Goal: Transaction & Acquisition: Purchase product/service

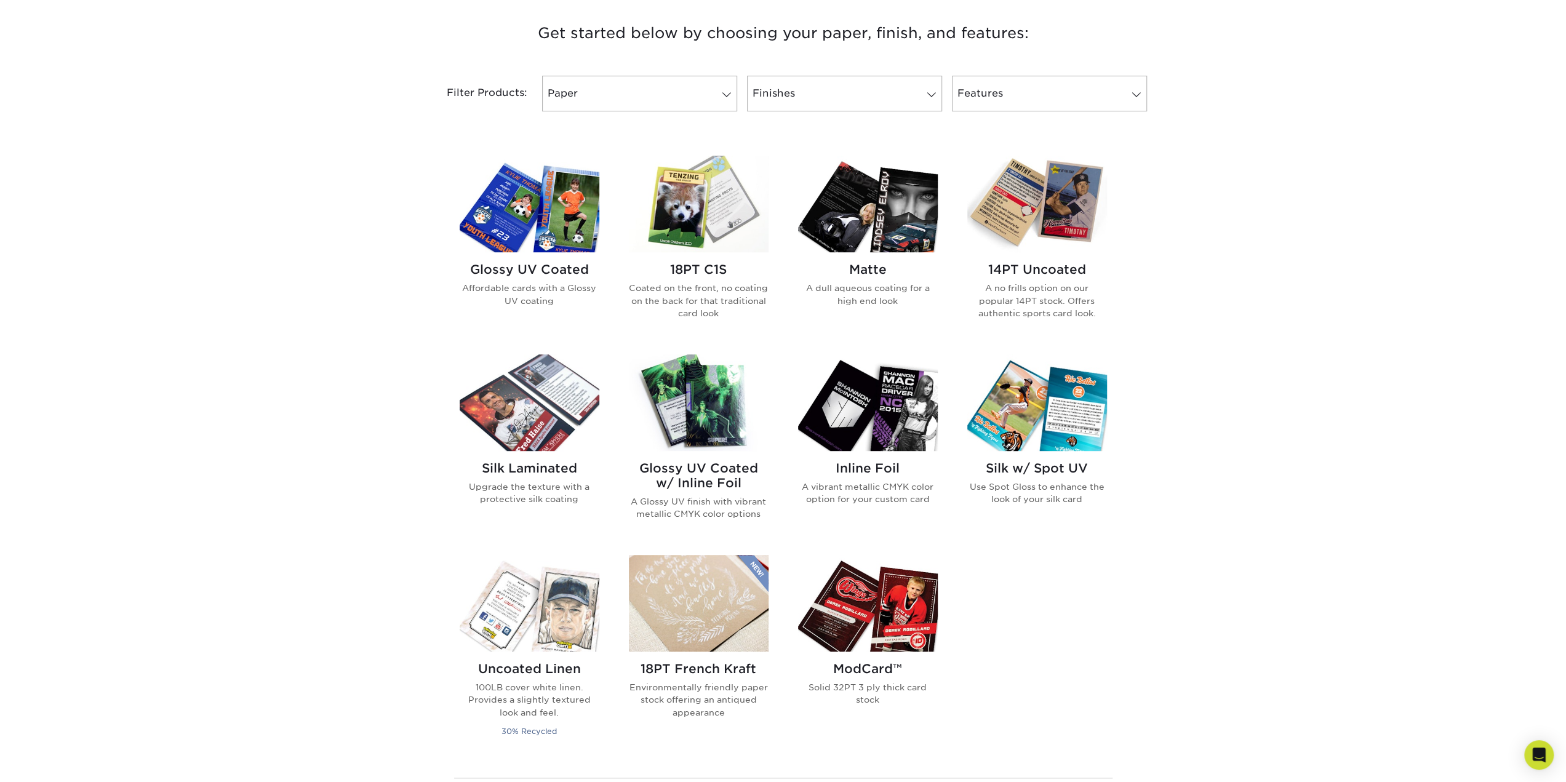
scroll to position [554, 0]
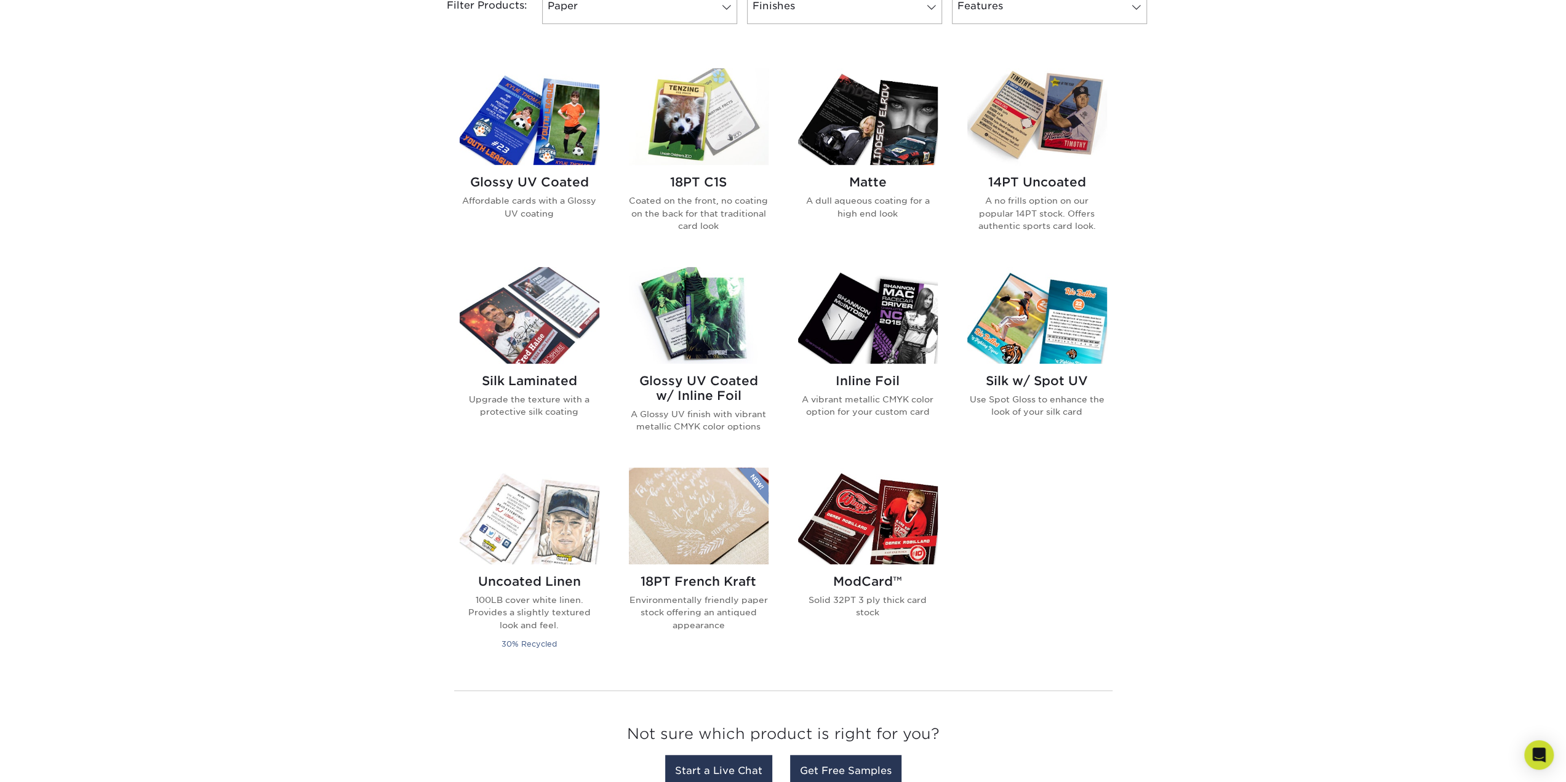
click at [1055, 183] on h2 "14PT Uncoated" at bounding box center [1037, 182] width 140 height 15
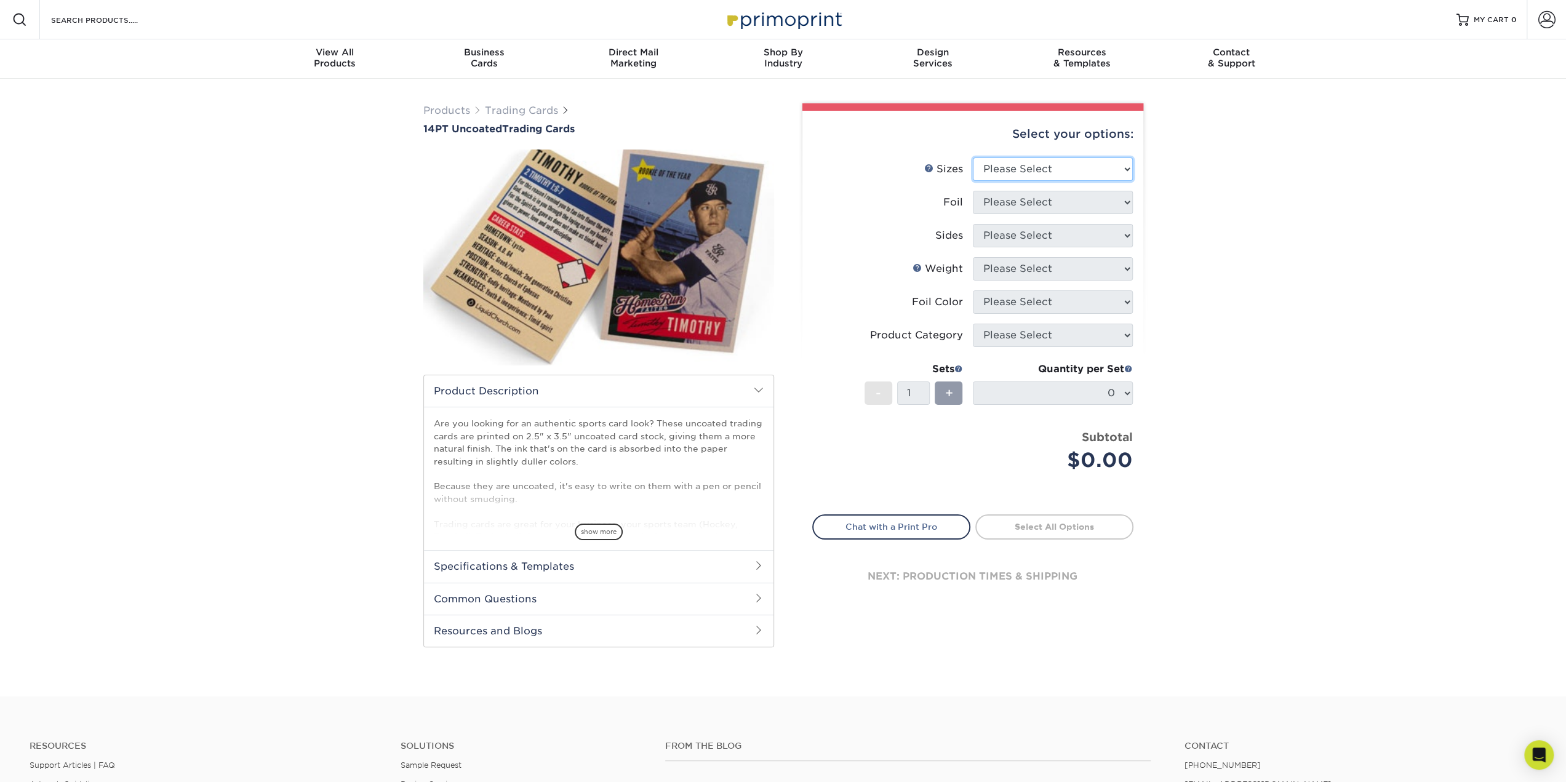
click at [1060, 174] on select "Please Select 2.5" x 3.5"" at bounding box center [1053, 169] width 160 height 23
select select "2.50x3.50"
click at [973, 158] on select "Please Select 2.5" x 3.5"" at bounding box center [1053, 169] width 160 height 23
click at [1051, 199] on select "Please Select Yes No" at bounding box center [1053, 202] width 160 height 23
click at [973, 191] on select "Please Select Yes No" at bounding box center [1053, 202] width 160 height 23
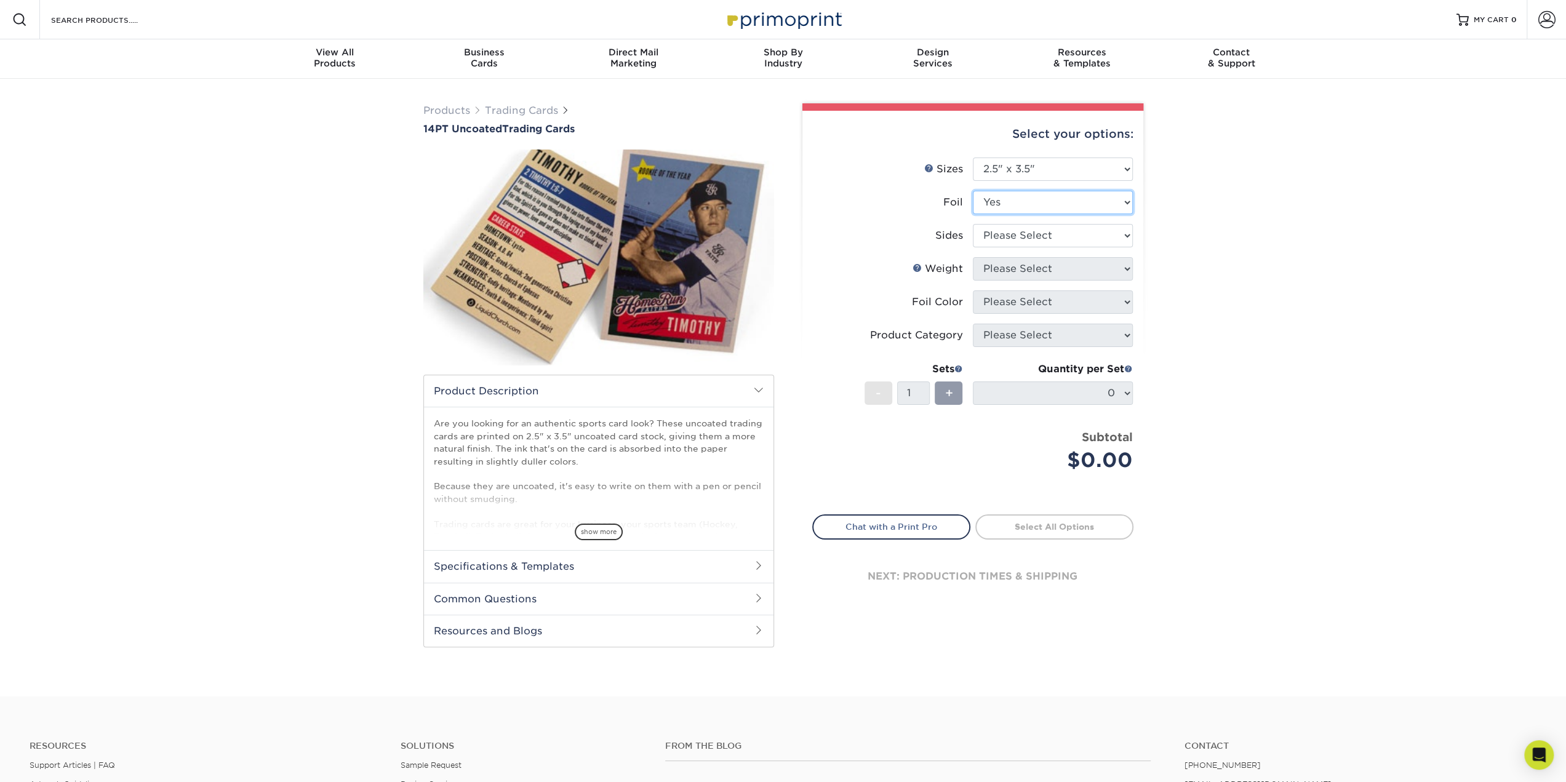
click at [1050, 199] on select "Please Select Yes No" at bounding box center [1053, 202] width 160 height 23
select select "0"
click at [973, 191] on select "Please Select Yes No" at bounding box center [1053, 202] width 160 height 23
click at [1045, 235] on select "Please Select Print Both Sides Print Front Only" at bounding box center [1053, 235] width 160 height 23
select select "13abbda7-1d64-4f25-8bb2-c179b224825d"
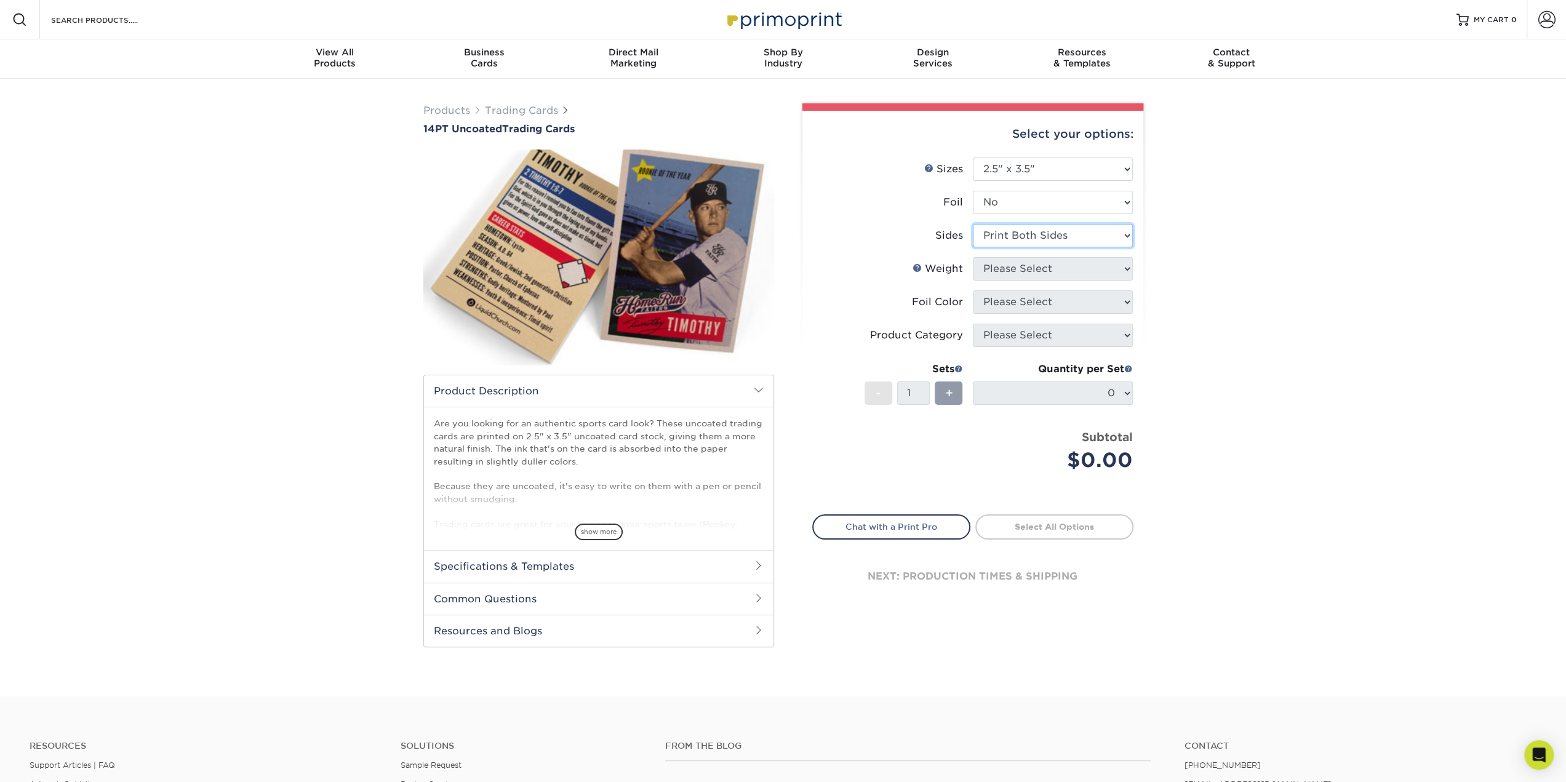
click at [973, 224] on select "Please Select Print Both Sides Print Front Only" at bounding box center [1053, 235] width 160 height 23
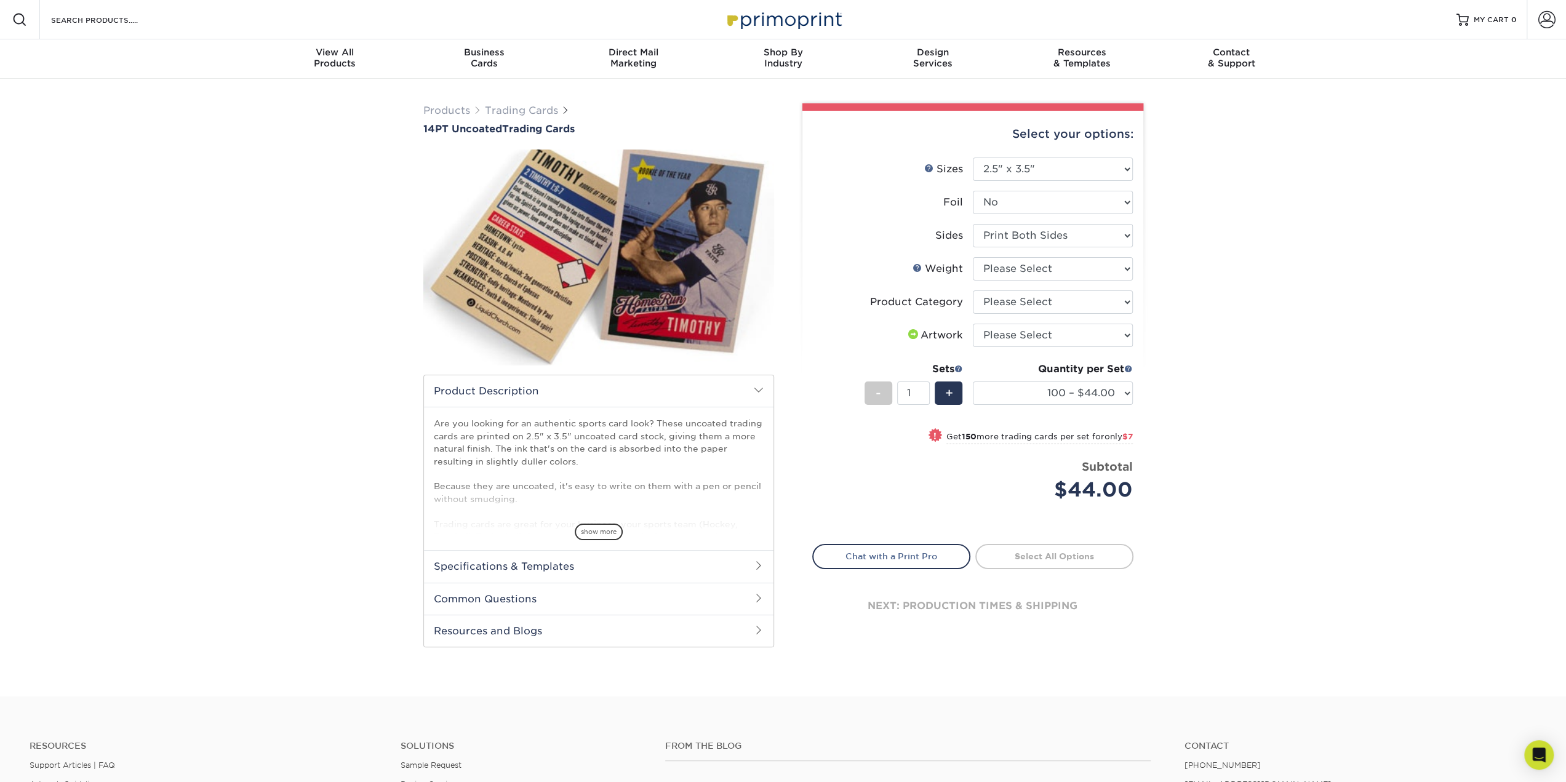
drag, startPoint x: 1140, startPoint y: 395, endPoint x: 1126, endPoint y: 392, distance: 13.9
click at [1139, 395] on div "Select your options: Sizes Help Sizes Please Select 2.5" x 3.5" Foil Please Sel…" at bounding box center [973, 382] width 341 height 542
click at [1121, 391] on select "100 – $44.00 250 – $51.00 500 – $54.00 1000 – $78.00 2500 – $148.00 5000 – $198…" at bounding box center [1053, 393] width 160 height 23
drag, startPoint x: 1382, startPoint y: 473, endPoint x: 1358, endPoint y: 456, distance: 29.2
click at [1382, 472] on div "Products Trading Cards 14PT Uncoated Trading Cards show more Templates" at bounding box center [783, 388] width 1566 height 618
